Goal: Check status

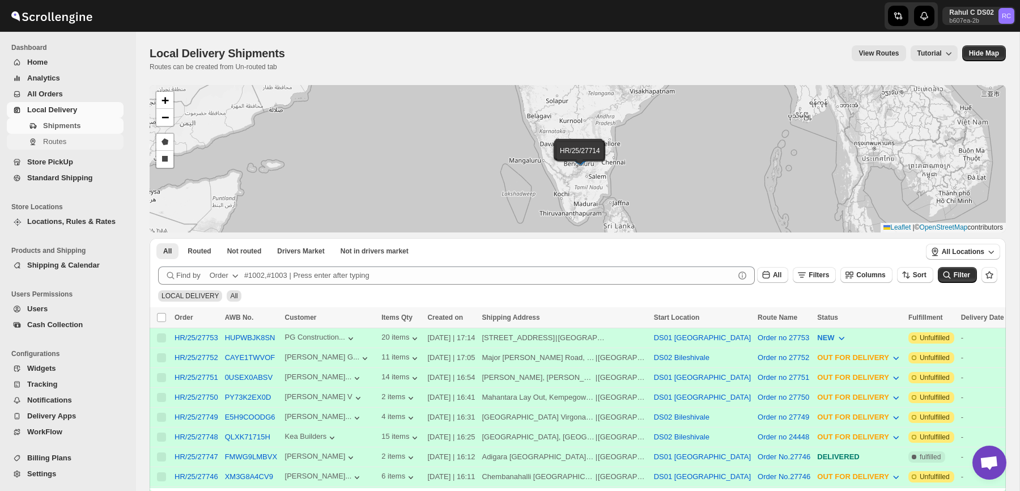
click at [109, 143] on span "Routes" at bounding box center [82, 141] width 78 height 11
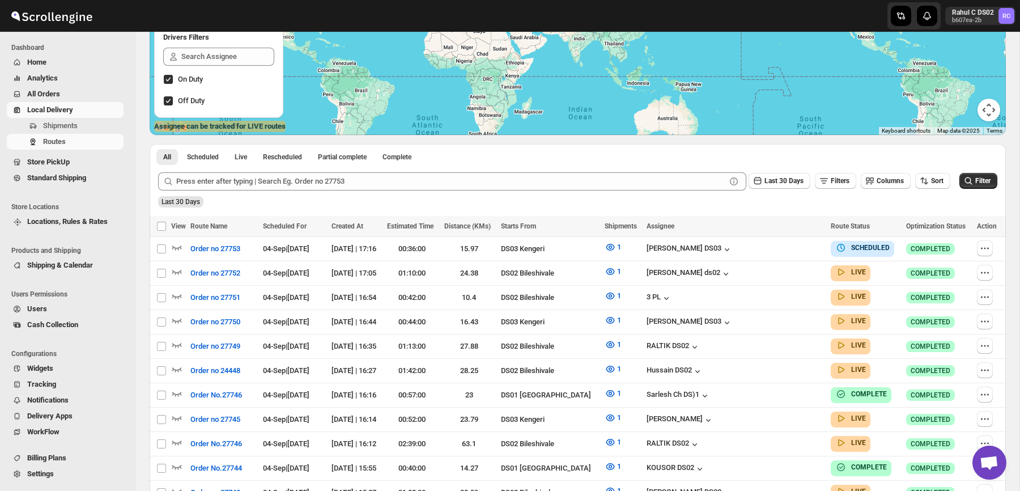
scroll to position [266, 0]
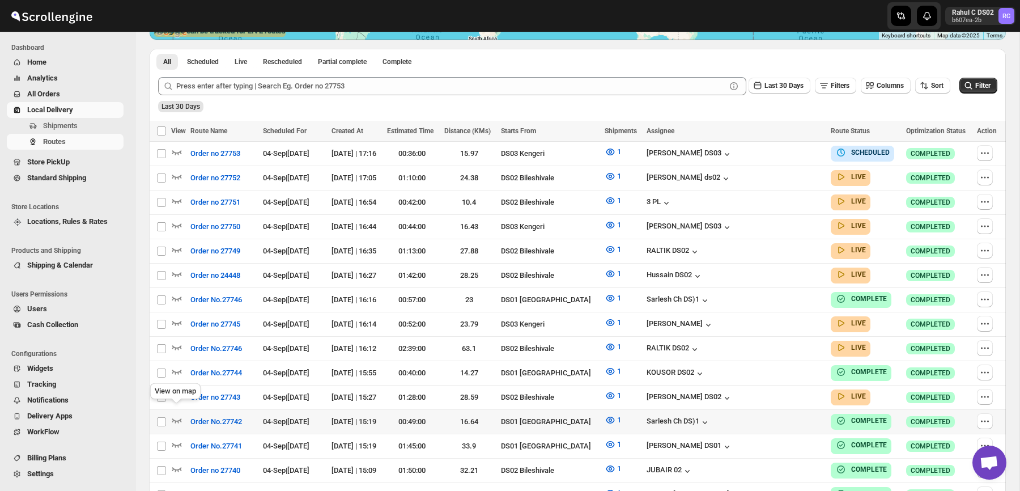
click at [172, 385] on div "View on map" at bounding box center [175, 393] width 55 height 25
click at [177, 390] on icon "button" at bounding box center [176, 395] width 11 height 11
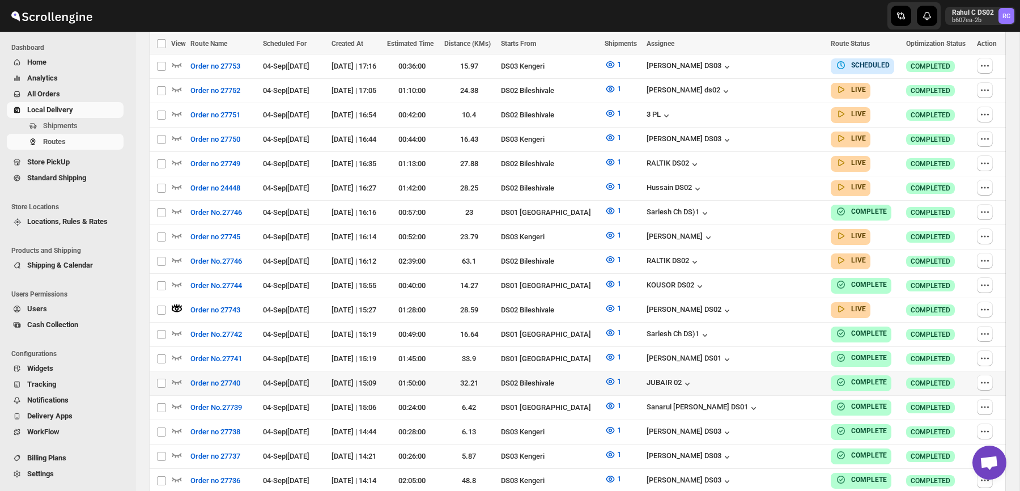
scroll to position [346, 0]
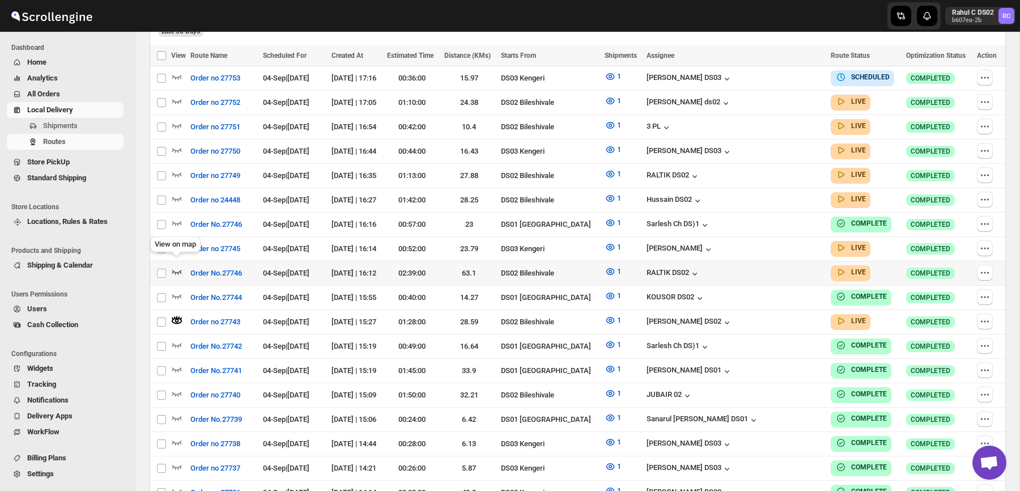
click at [178, 270] on icon "button" at bounding box center [177, 272] width 10 height 5
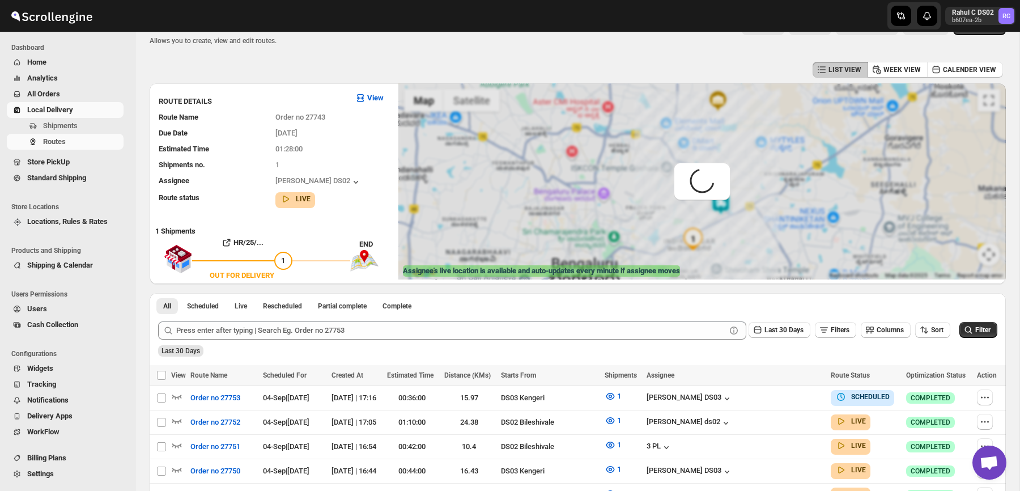
scroll to position [0, 0]
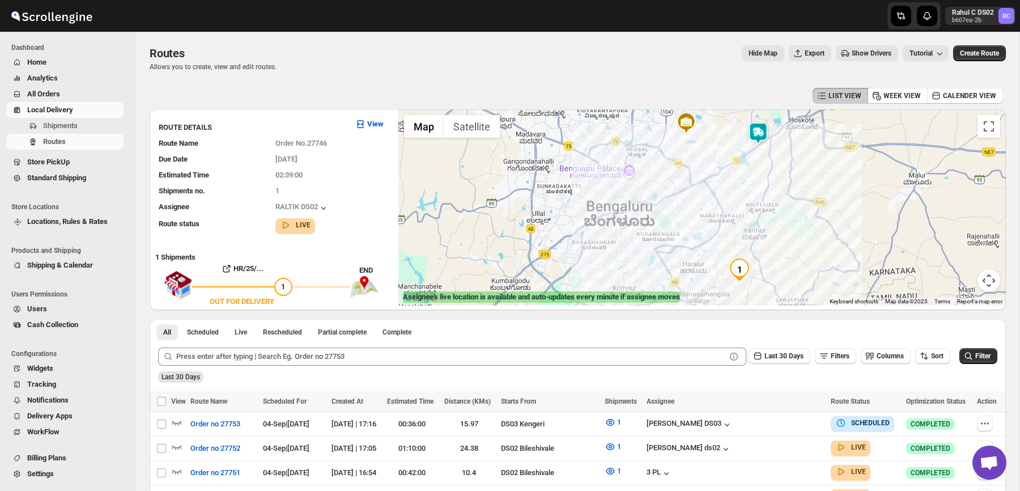
click at [765, 133] on img at bounding box center [758, 133] width 23 height 23
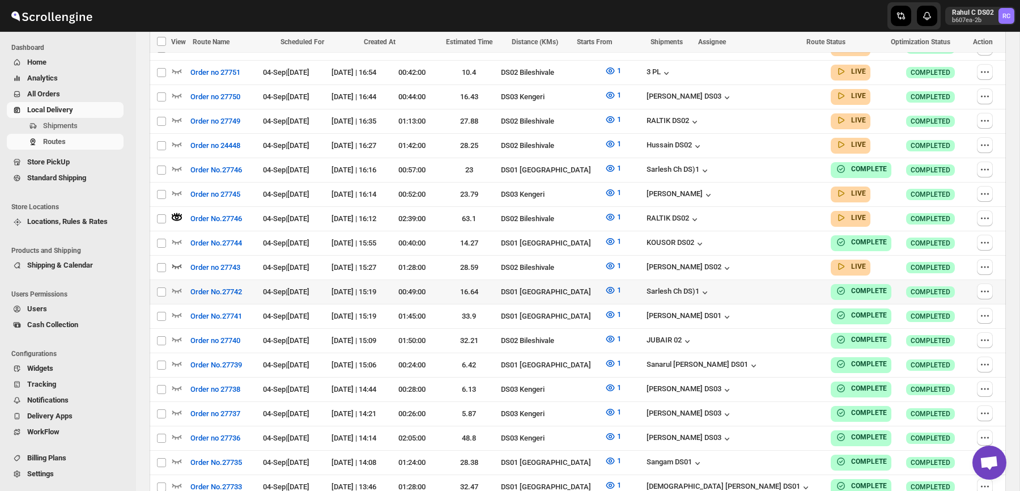
scroll to position [397, 0]
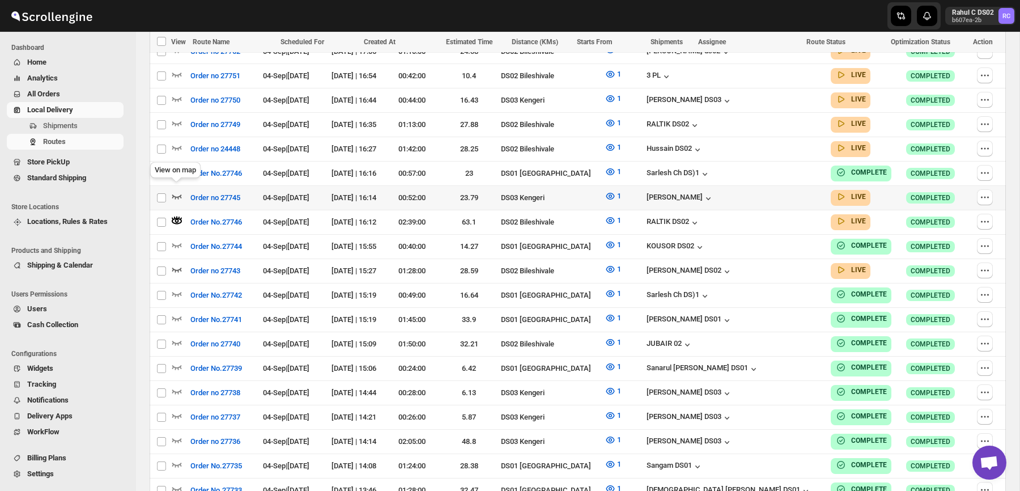
click at [171, 190] on icon "button" at bounding box center [176, 195] width 11 height 11
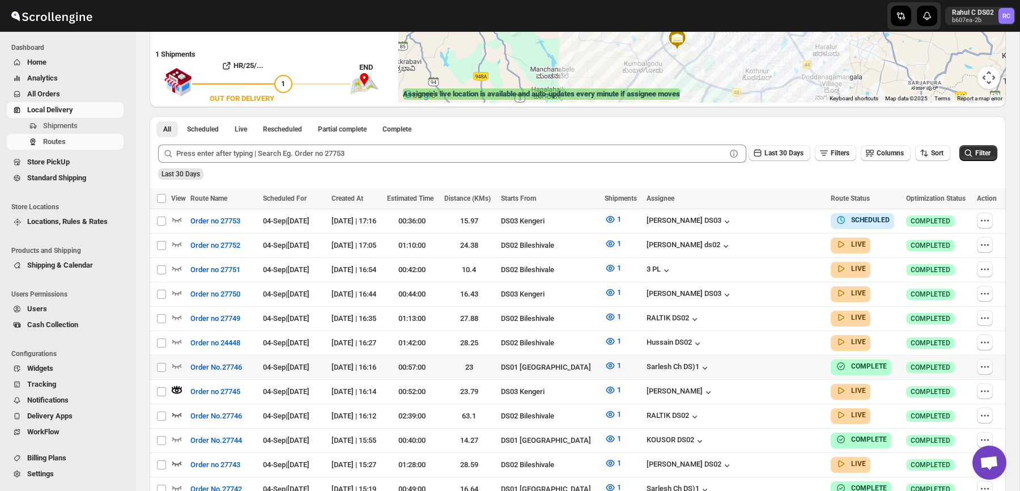
scroll to position [207, 0]
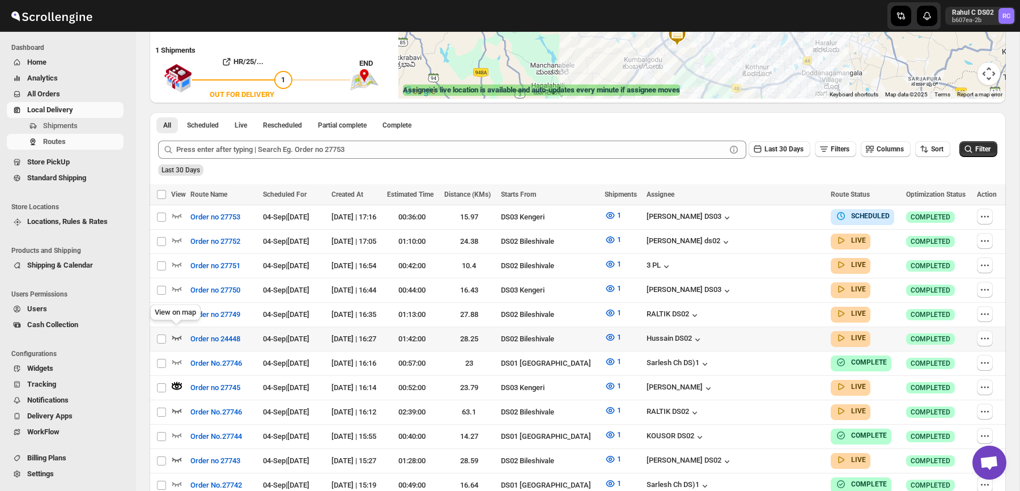
click at [179, 332] on icon "button" at bounding box center [176, 337] width 11 height 11
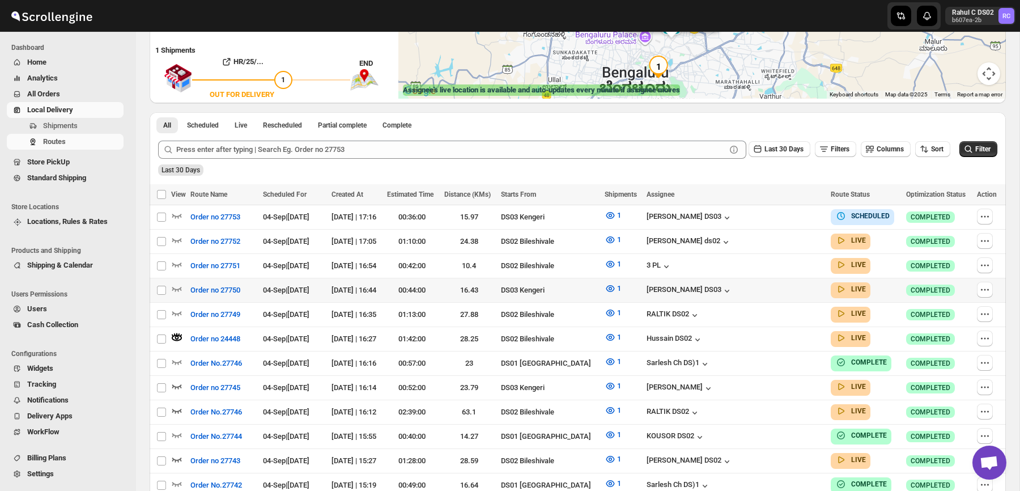
scroll to position [0, 0]
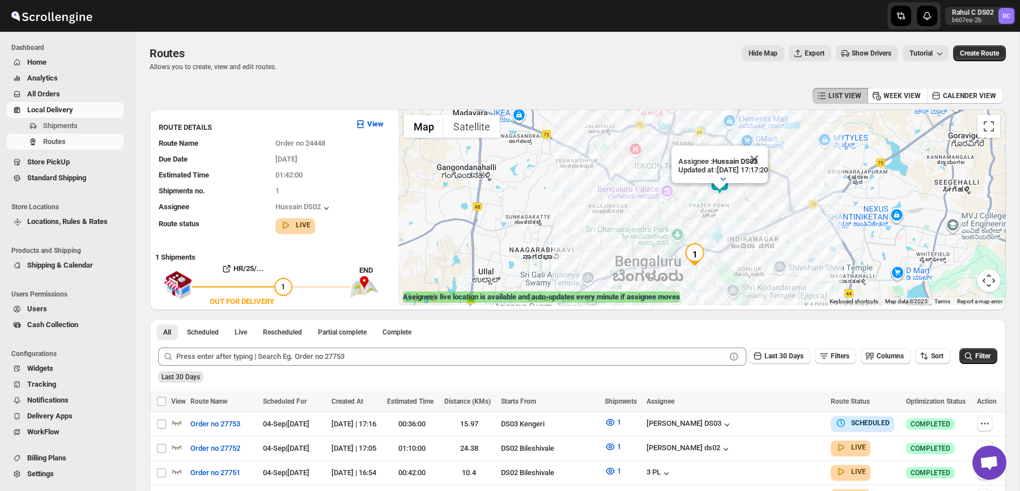
drag, startPoint x: 815, startPoint y: 203, endPoint x: 814, endPoint y: 234, distance: 31.2
click at [814, 234] on div "Assignee : Hussain DS02 Updated at : [DATE] 17:17:20 Duty mode Enabled Battery …" at bounding box center [701, 207] width 607 height 196
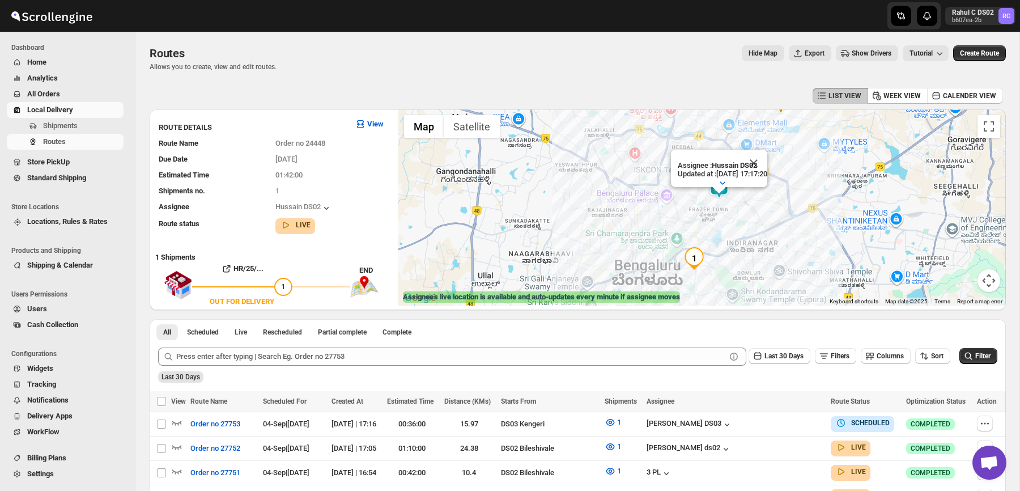
scroll to position [125, 0]
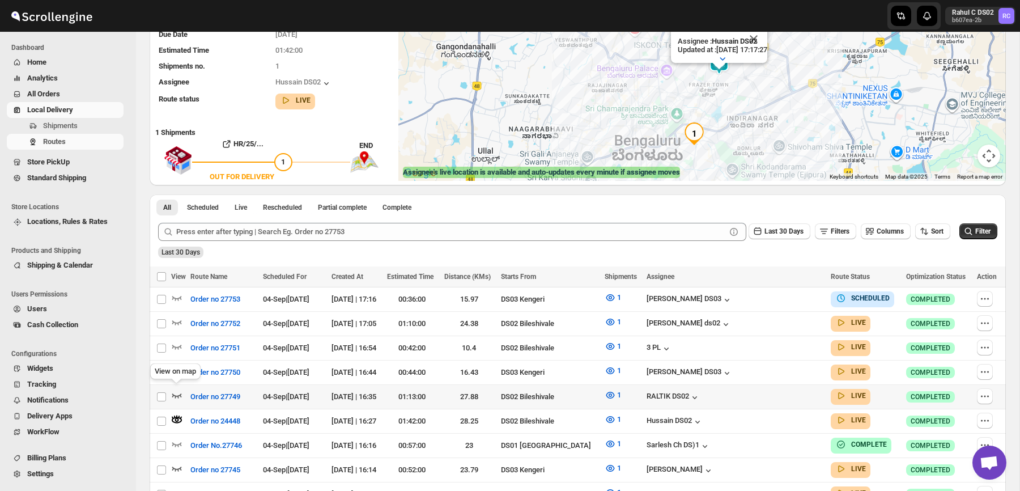
click icon "button"
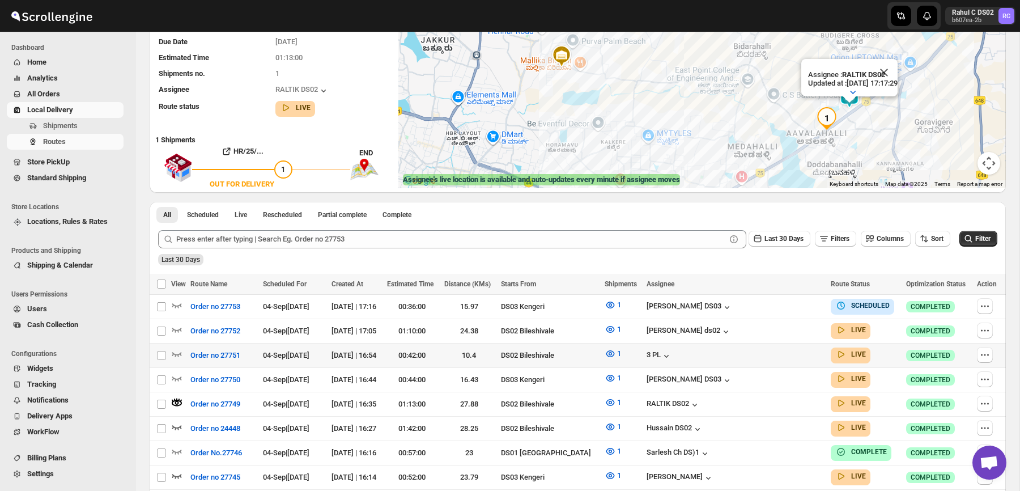
scroll to position [146, 0]
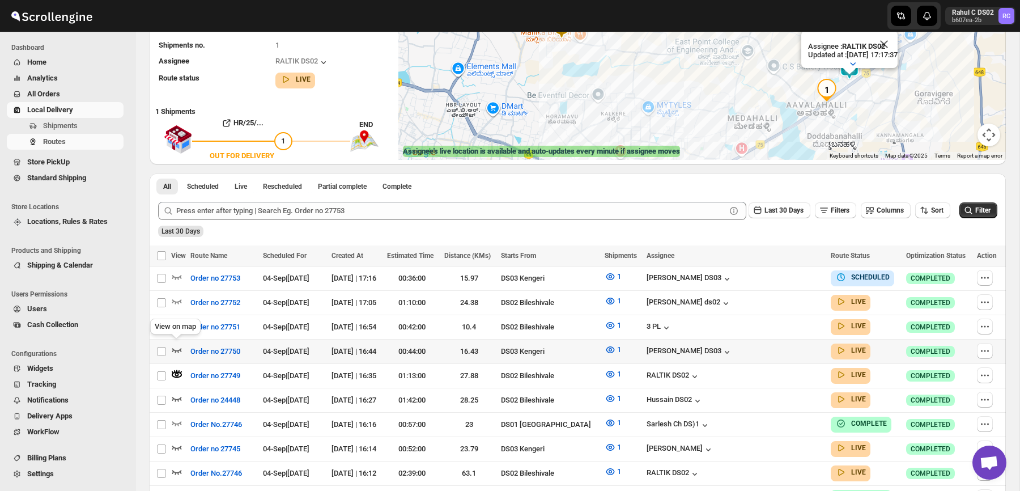
click icon "button"
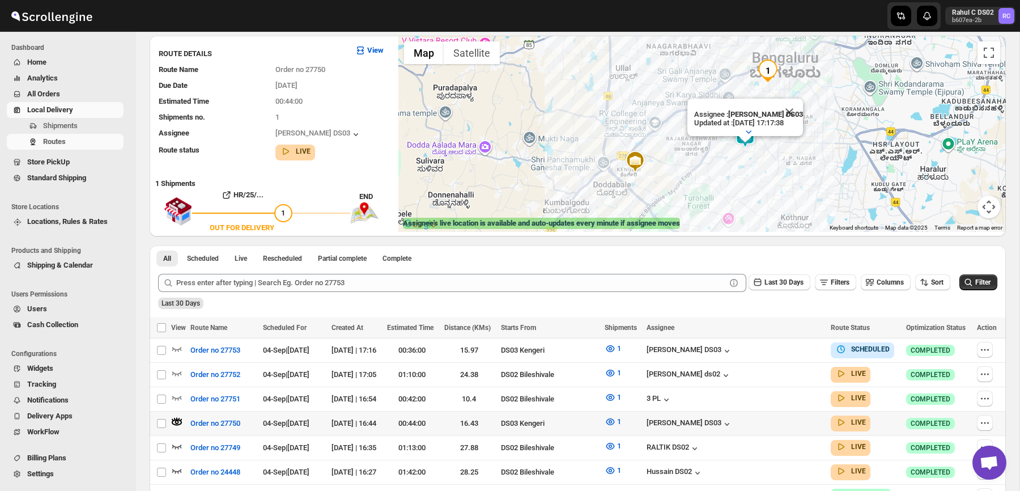
scroll to position [87, 0]
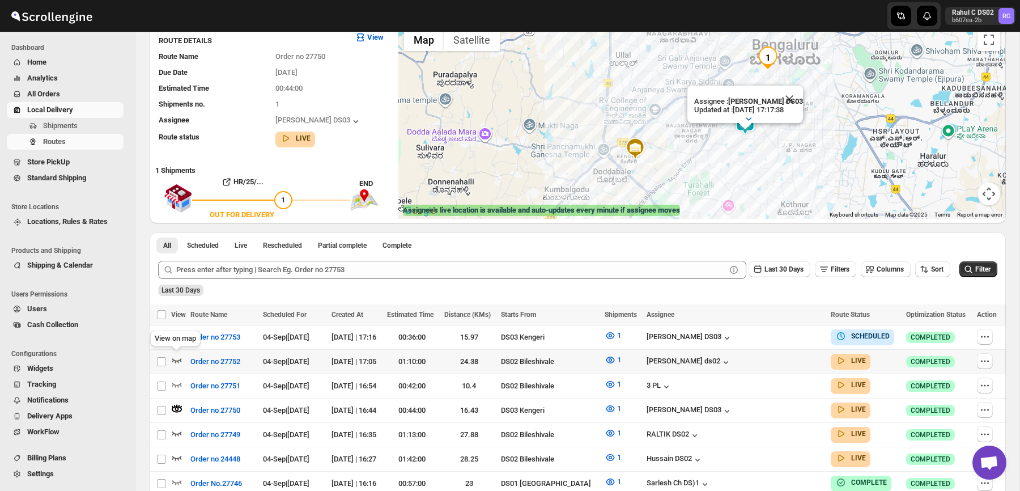
click icon "button"
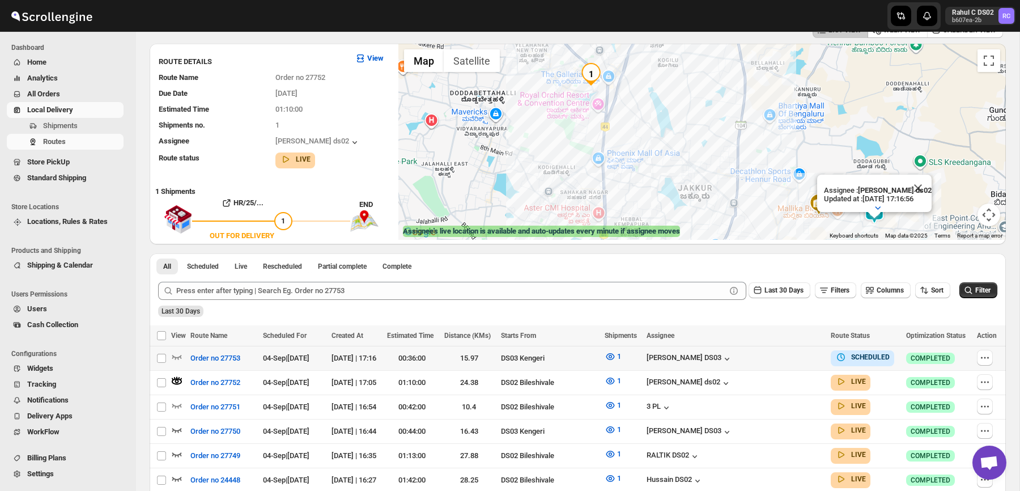
scroll to position [61, 0]
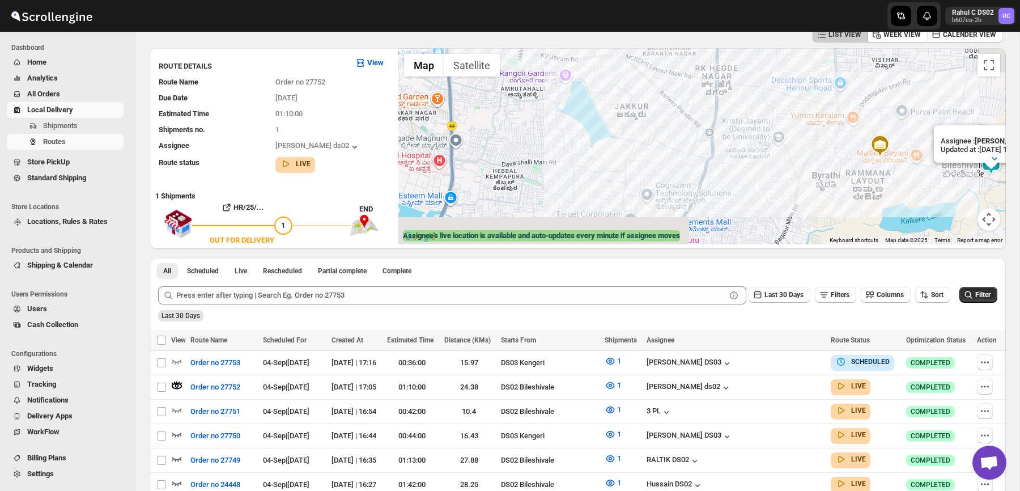
drag, startPoint x: 637, startPoint y: 184, endPoint x: 512, endPoint y: 84, distance: 159.7
click div "Assignee : [PERSON_NAME] ds02 Updated at : [DATE] 17:16:56 Duty mode Enabled Ba…"
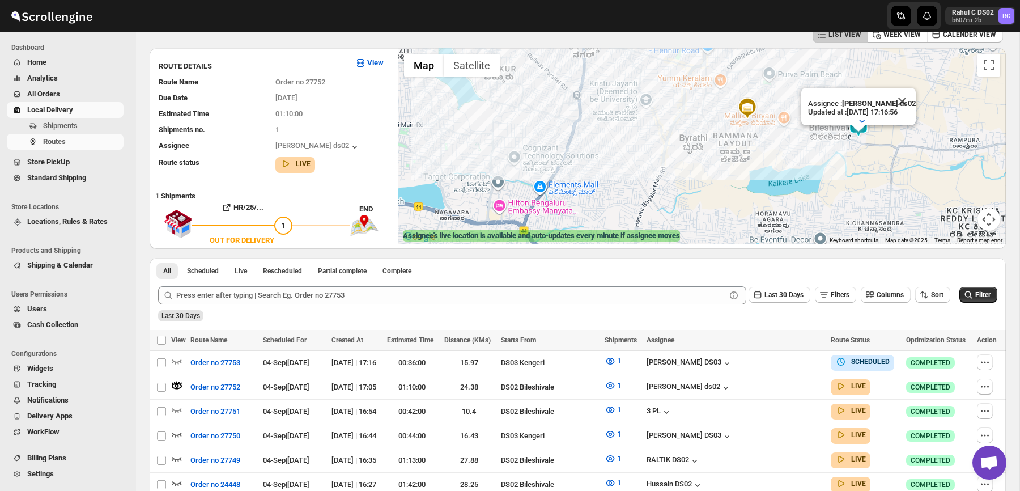
drag, startPoint x: 690, startPoint y: 156, endPoint x: 557, endPoint y: 118, distance: 138.3
click div "Assignee : [PERSON_NAME] ds02 Updated at : [DATE] 17:16:56 Duty mode Enabled Ba…"
